Goal: Check status

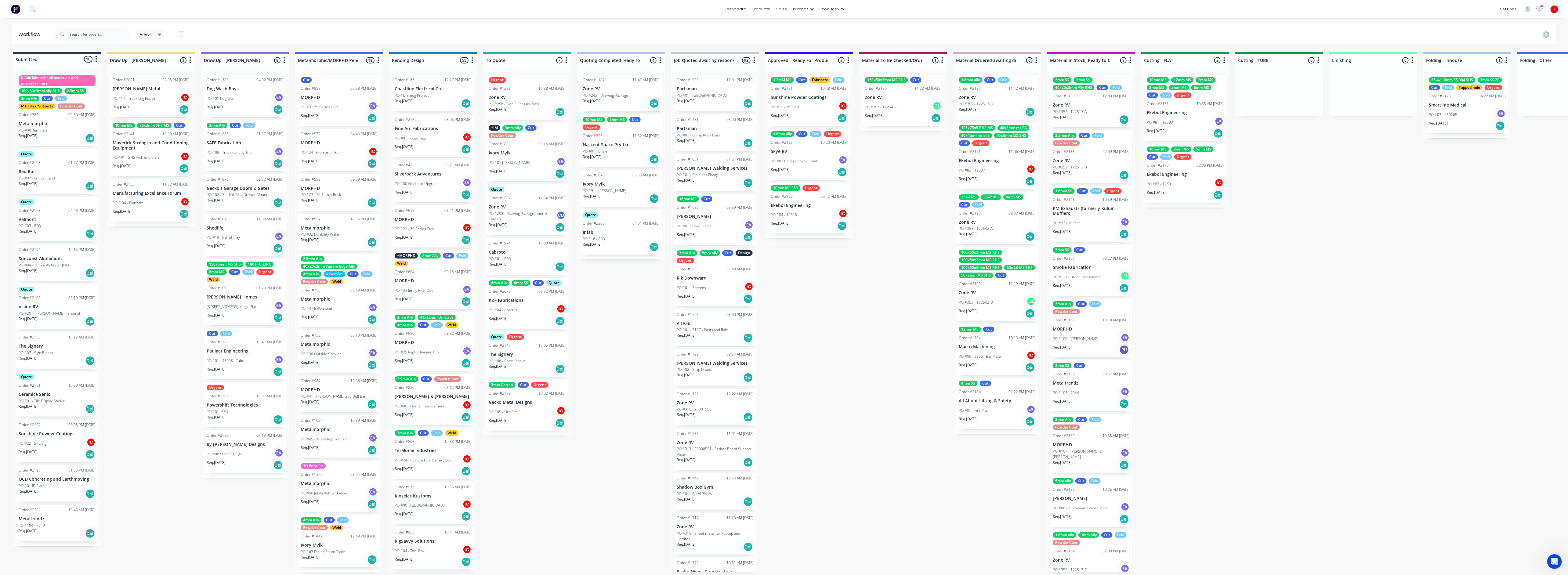
click at [48, 302] on div "Req. [DATE] Del" at bounding box center [57, 454] width 77 height 10
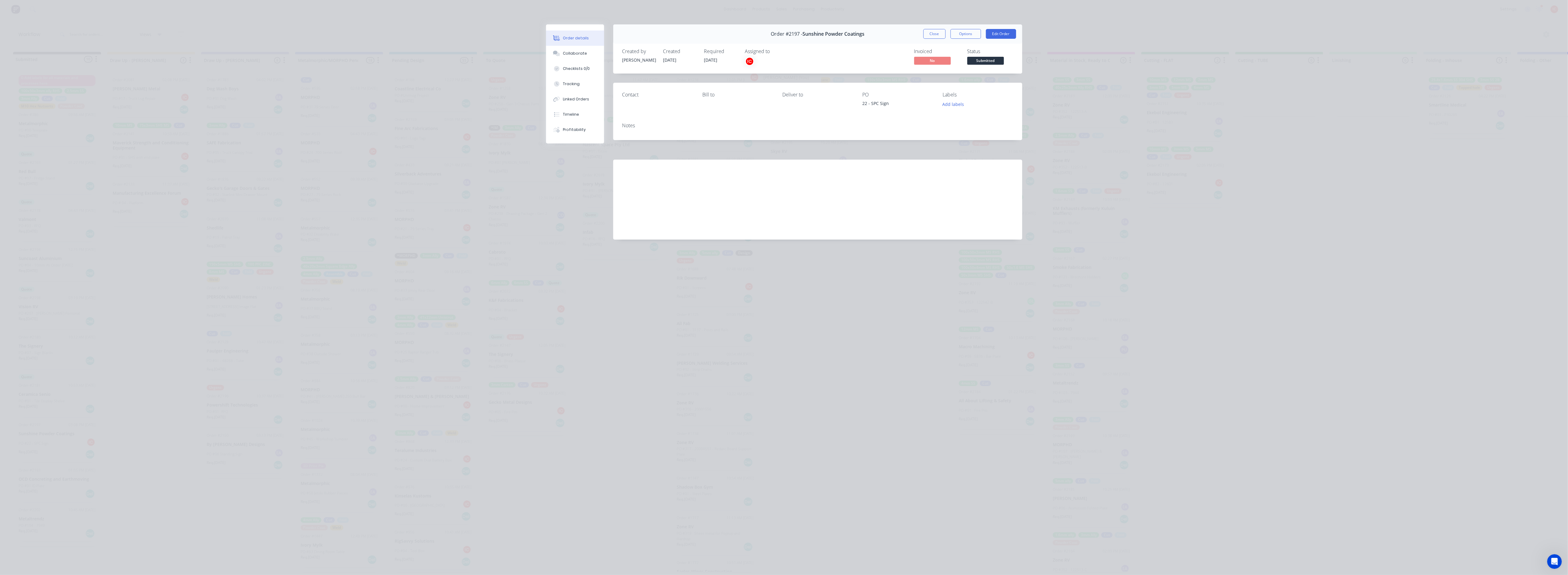
click at [685, 62] on div "IC" at bounding box center [749, 61] width 9 height 9
click at [685, 93] on div at bounding box center [755, 95] width 12 height 12
click at [685, 59] on div "Invoiced No Status Submitted" at bounding box center [909, 57] width 207 height 18
click at [685, 32] on button "Close" at bounding box center [934, 34] width 22 height 10
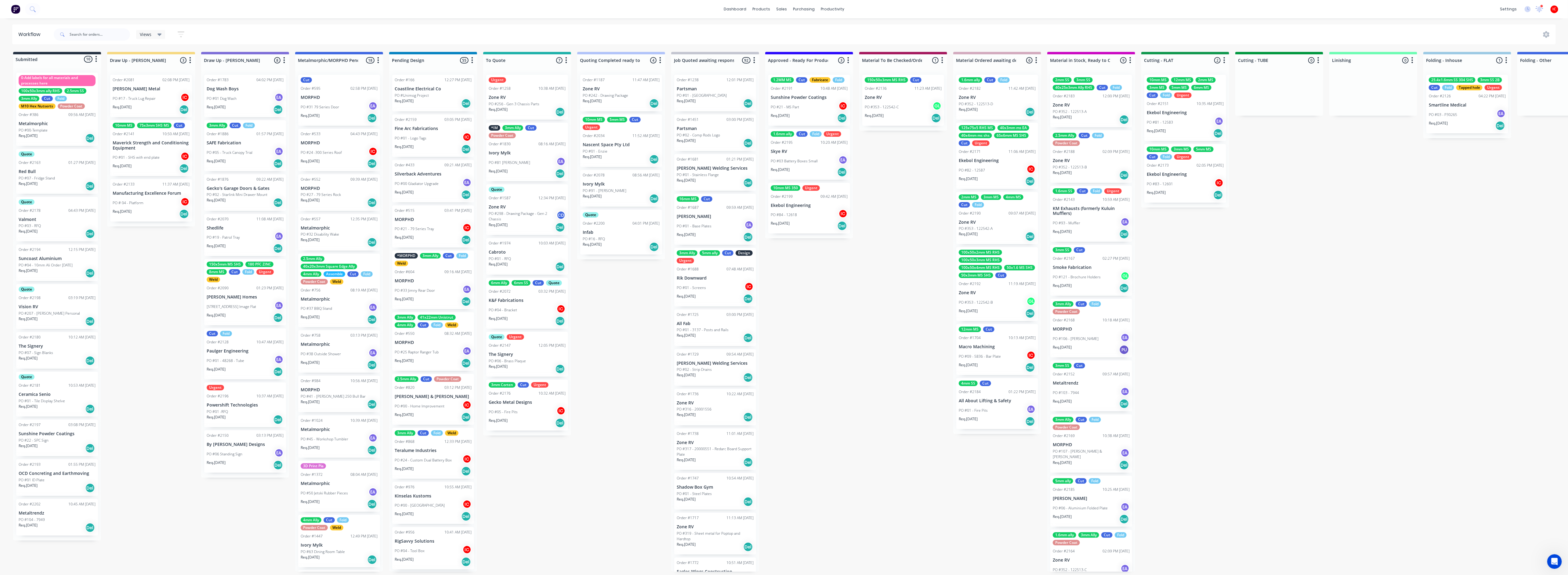
click at [53, 264] on p "PO #04 - 10mm Ali Order [DATE]" at bounding box center [45, 265] width 54 height 5
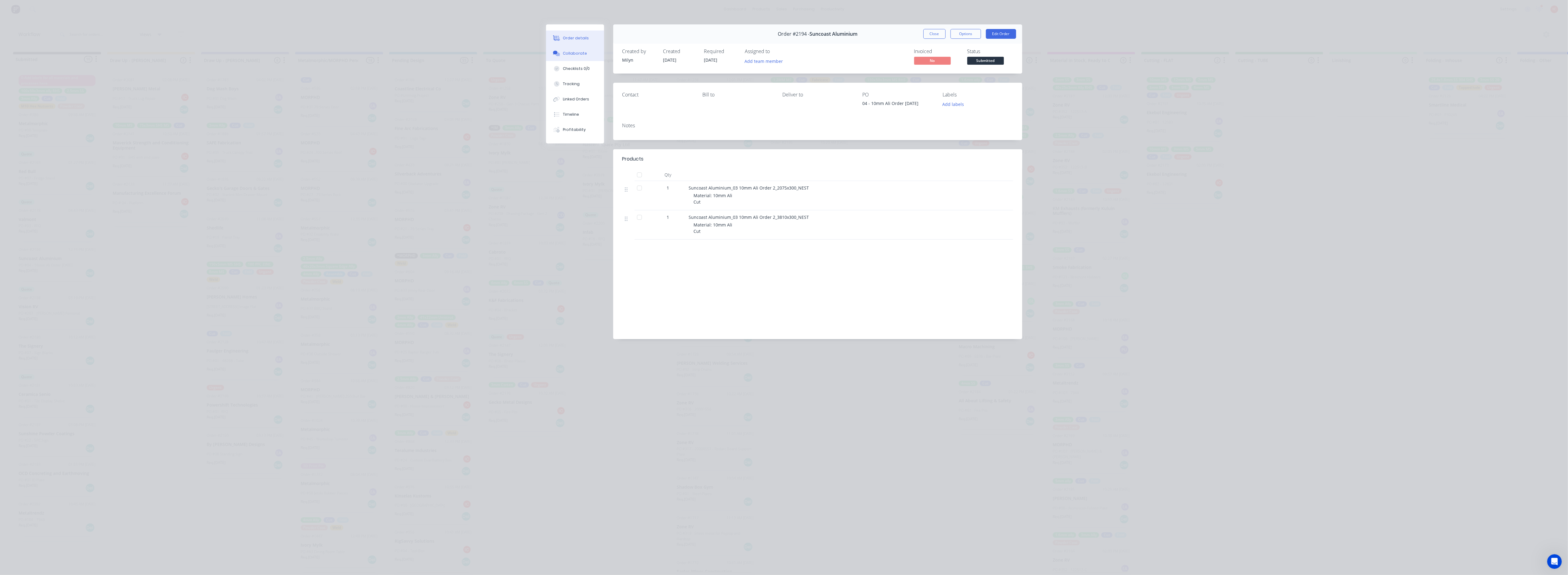
click at [577, 53] on div "Collaborate" at bounding box center [575, 53] width 24 height 5
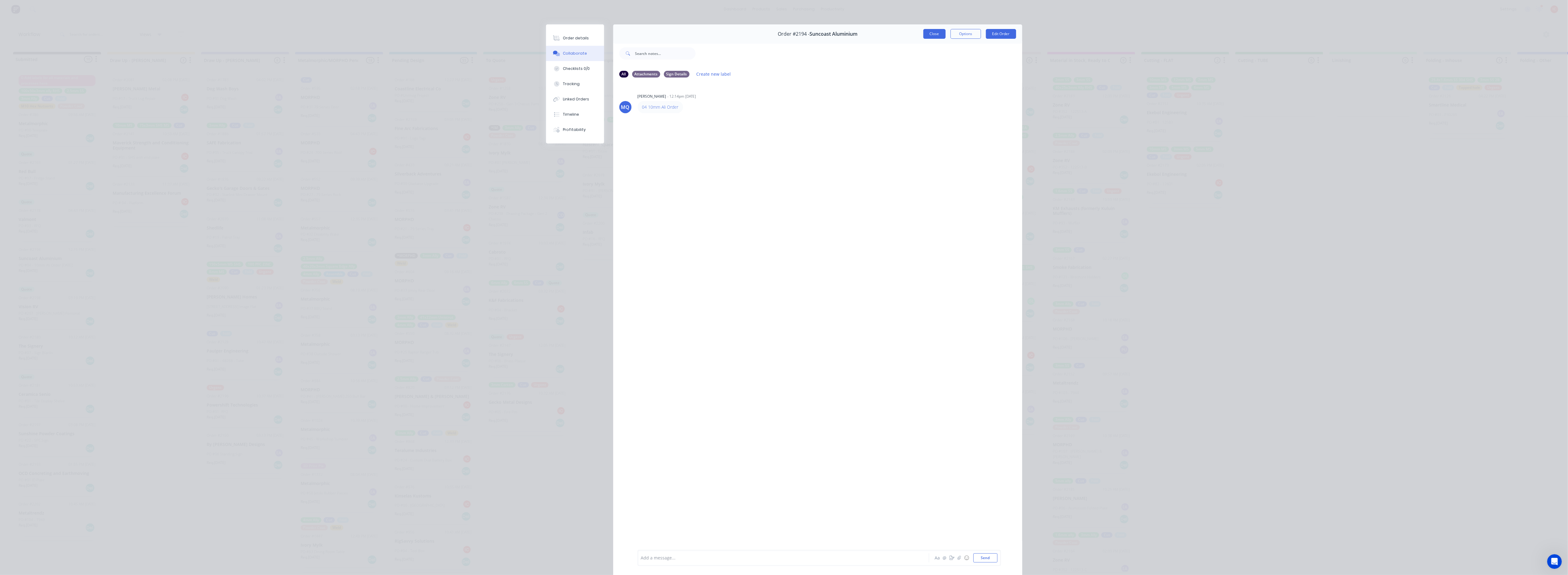
click at [685, 31] on button "Close" at bounding box center [934, 34] width 22 height 10
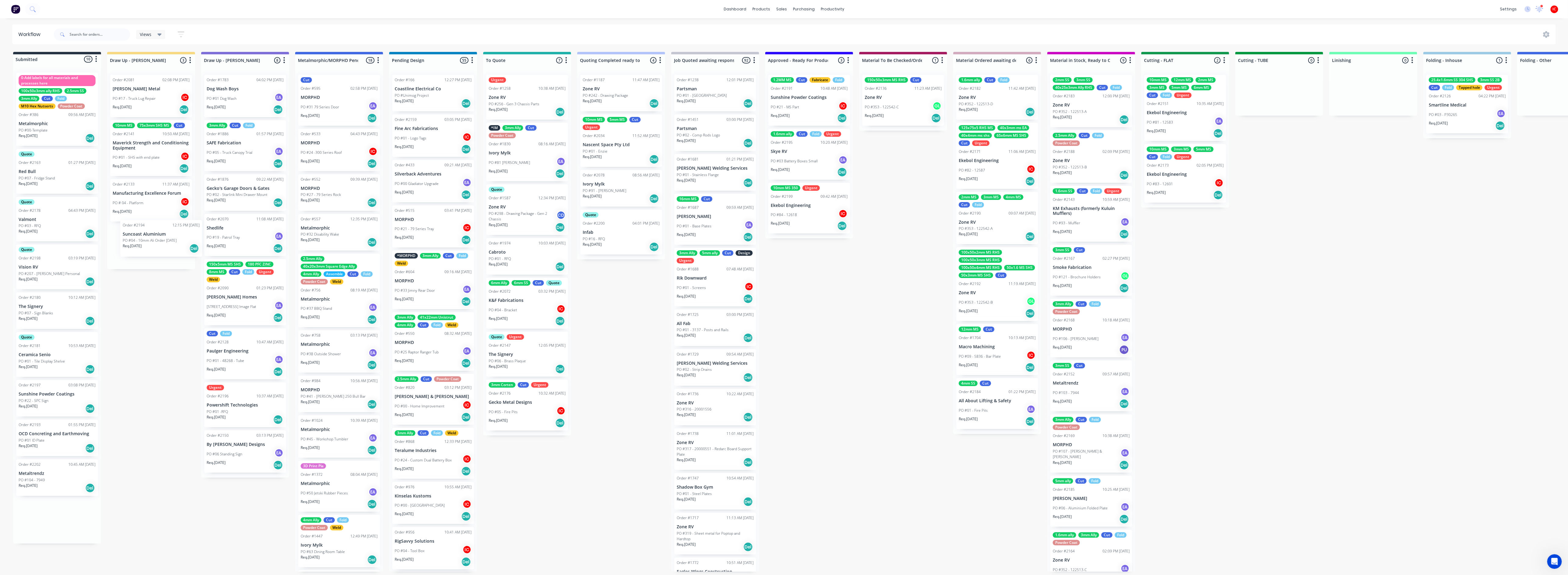
drag, startPoint x: 38, startPoint y: 265, endPoint x: 144, endPoint y: 241, distance: 108.7
click at [144, 241] on div "Submitted 10 Status colour #273444 hex #273444 Save Cancel Summaries Total orde…" at bounding box center [1212, 312] width 2434 height 519
click at [140, 302] on div "Submitted 9 Status colour #273444 hex #273444 Save Cancel Summaries Total order…" at bounding box center [1212, 312] width 2434 height 519
click at [101, 32] on input "text" at bounding box center [100, 34] width 61 height 12
type input "safe"
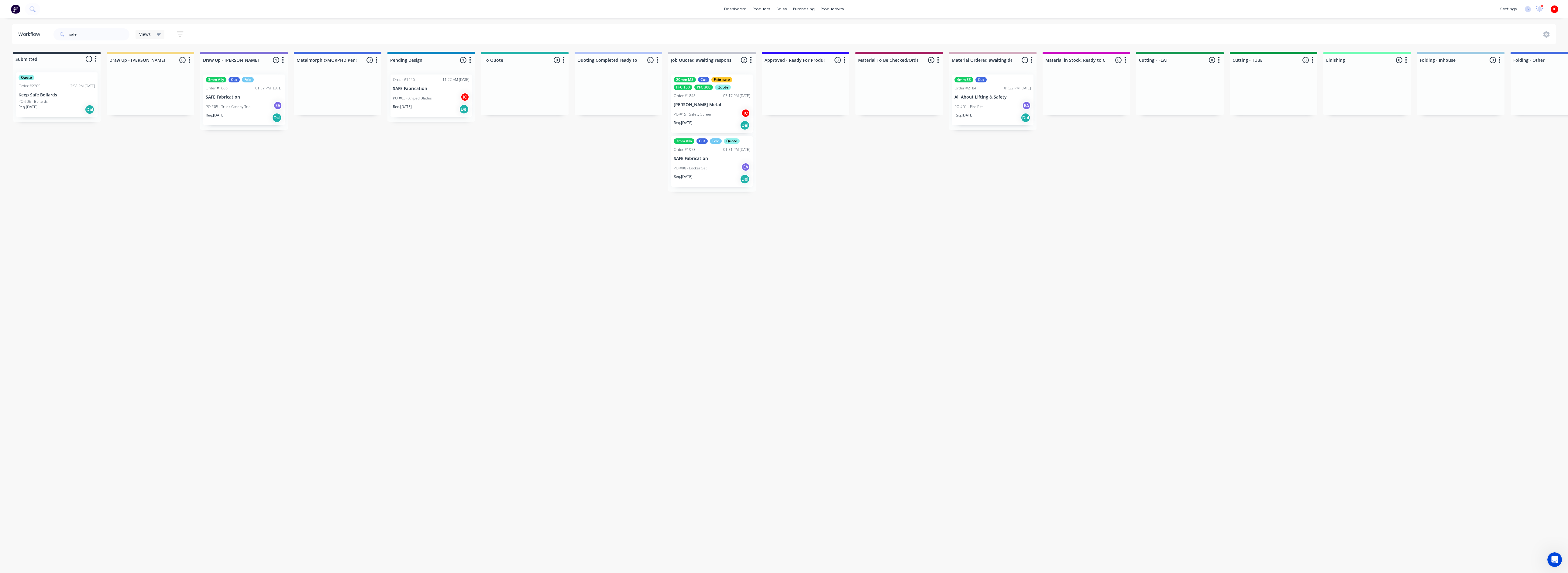
click at [243, 113] on div "Req. [DATE] Del" at bounding box center [244, 118] width 77 height 10
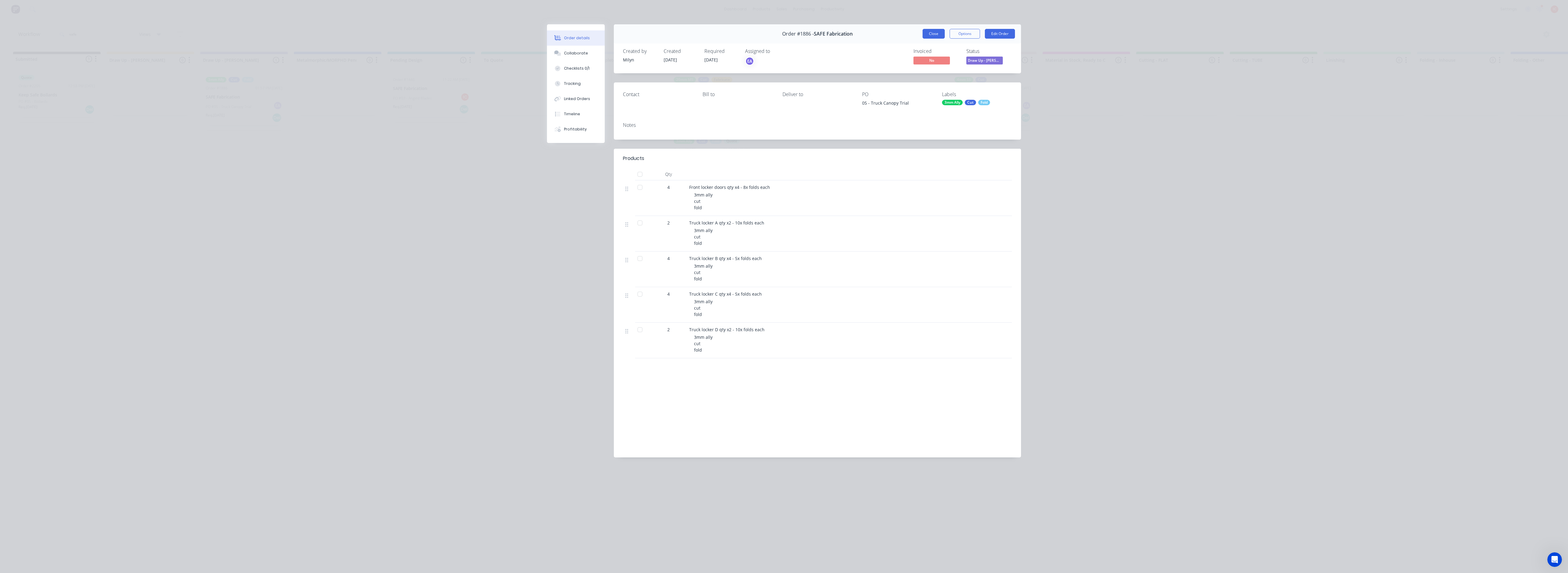
click at [682, 35] on button "Close" at bounding box center [934, 33] width 22 height 10
